Goal: Book appointment/travel/reservation

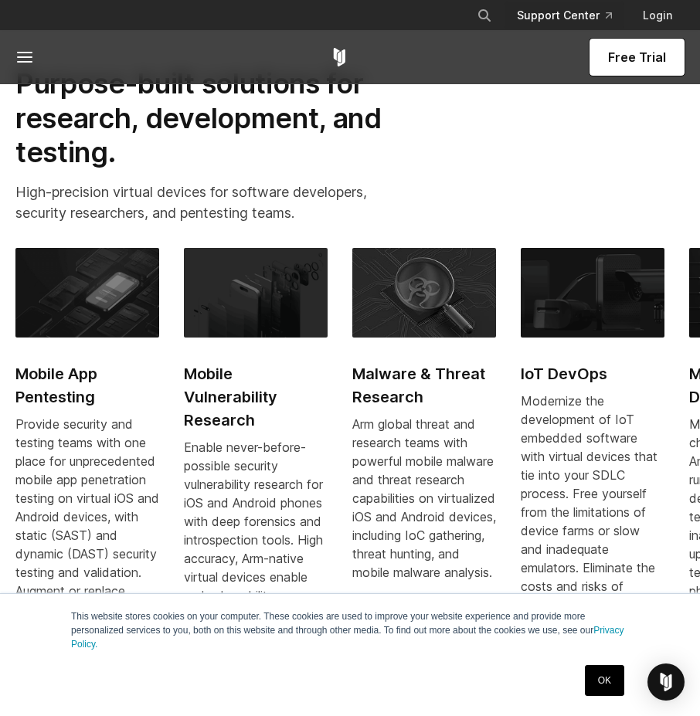
scroll to position [1082, 0]
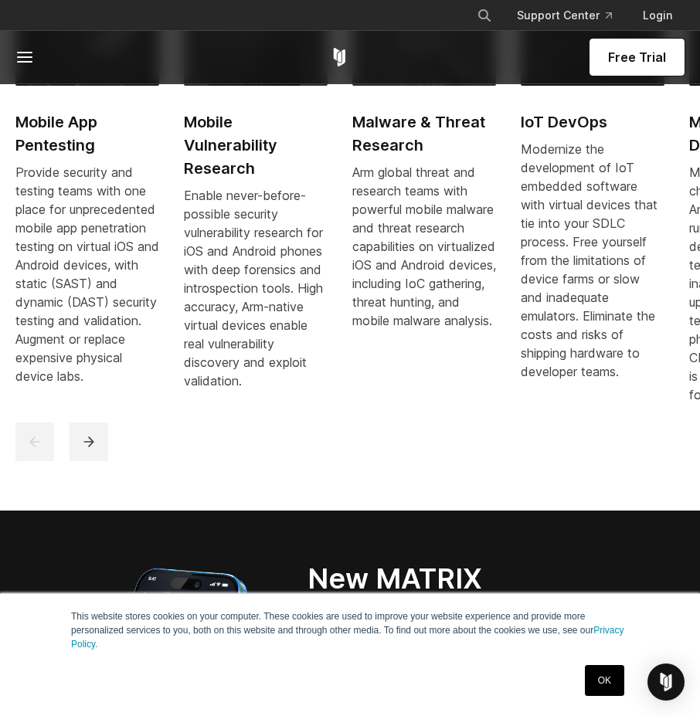
click at [633, 57] on span "Free Trial" at bounding box center [637, 57] width 58 height 19
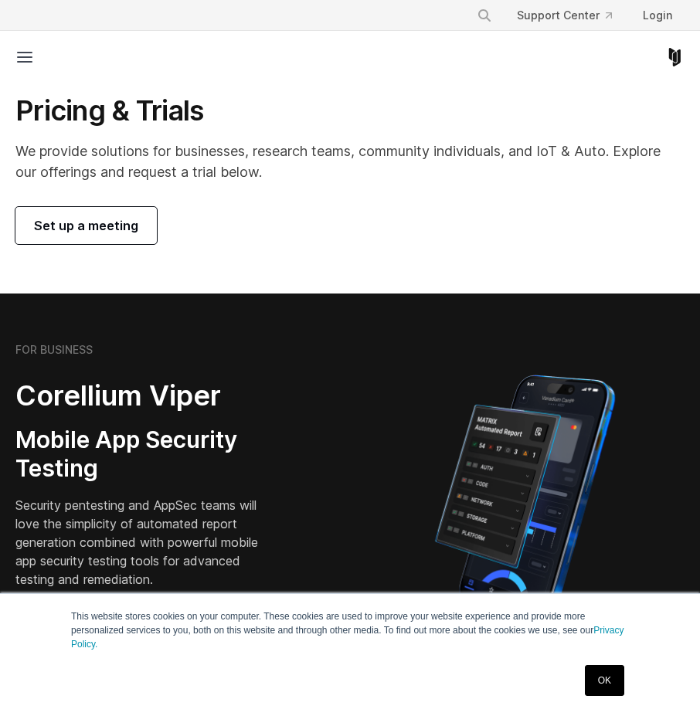
click at [125, 231] on span "Set up a meeting" at bounding box center [86, 225] width 104 height 19
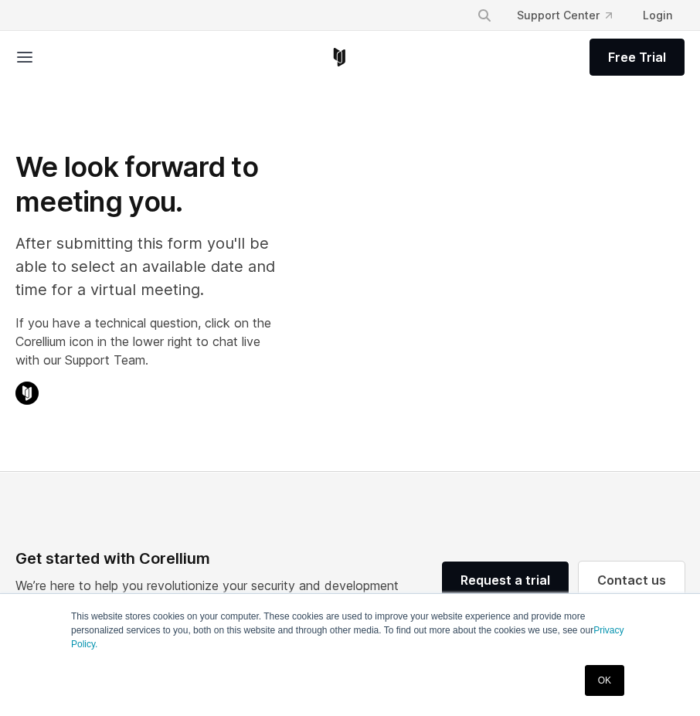
select select "**"
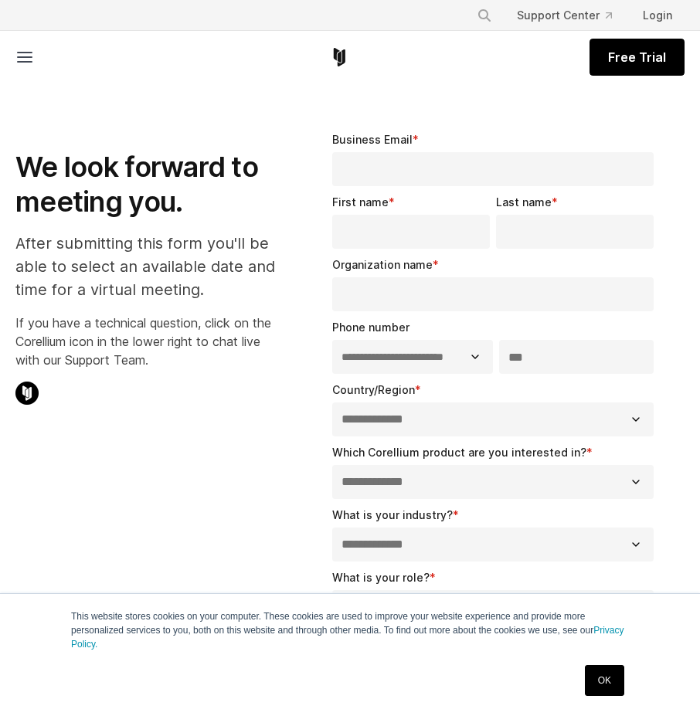
click at [604, 60] on link "Free Trial" at bounding box center [637, 57] width 95 height 37
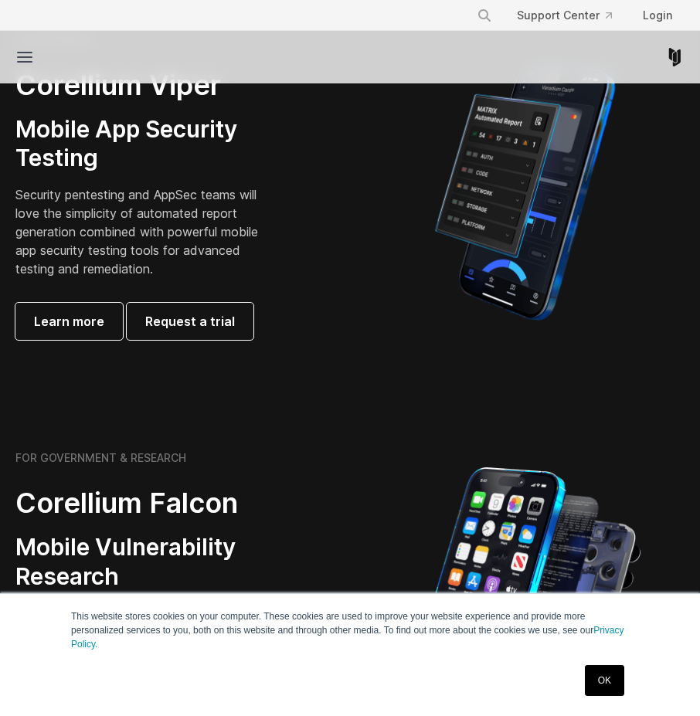
scroll to position [386, 0]
